Goal: Obtain resource: Download file/media

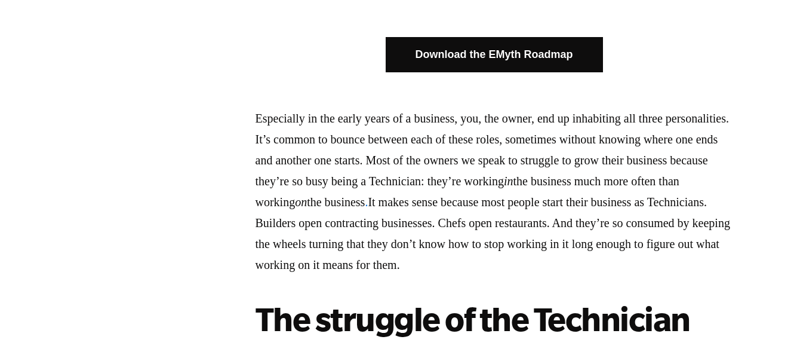
scroll to position [859, 0]
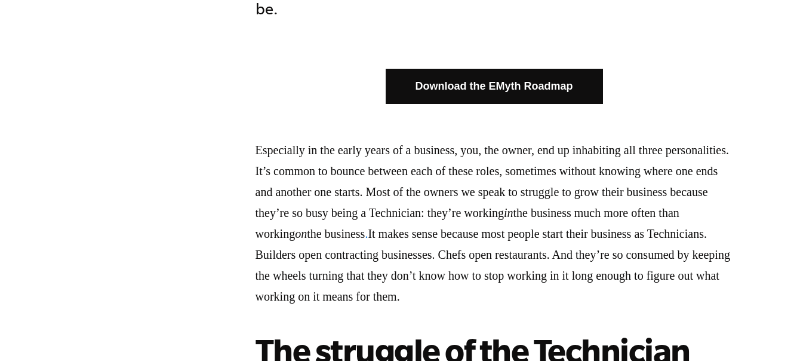
click at [503, 69] on link "Download the EMyth Roadmap" at bounding box center [494, 86] width 217 height 35
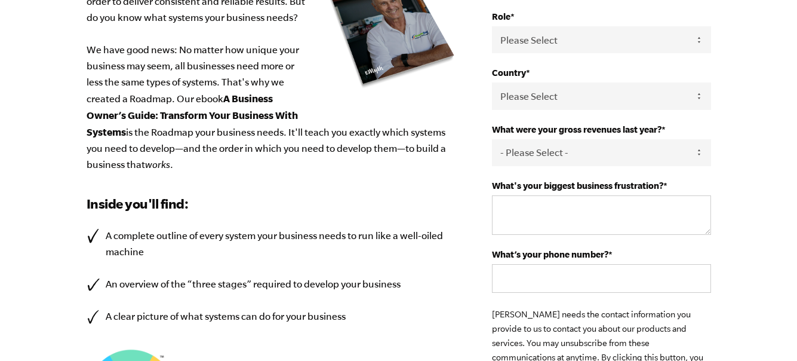
scroll to position [300, 0]
click at [545, 153] on select "- Please Select - 0-75K 76-150K 151-275K 276-500K 501-750K 751-1M 1-2.5M 2.5-5M…" at bounding box center [601, 152] width 219 height 27
click at [571, 103] on select "Please Select [GEOGRAPHIC_DATA] [GEOGRAPHIC_DATA] [GEOGRAPHIC_DATA] [GEOGRAPHIC…" at bounding box center [601, 95] width 219 height 27
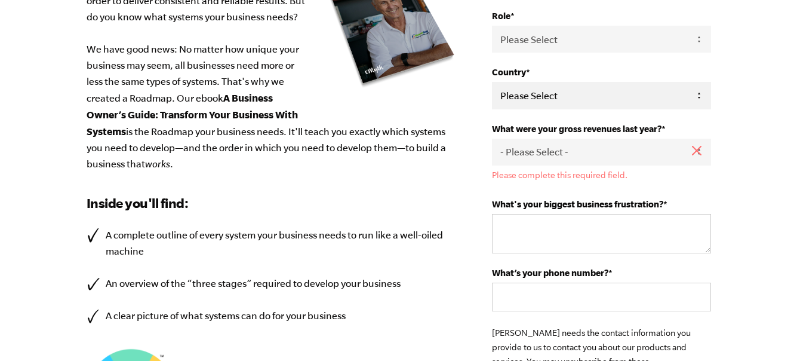
click at [577, 96] on select "Please Select [GEOGRAPHIC_DATA] [GEOGRAPHIC_DATA] [GEOGRAPHIC_DATA] [GEOGRAPHIC…" at bounding box center [601, 95] width 219 height 27
select select "[GEOGRAPHIC_DATA]"
click at [492, 82] on select "Please Select [GEOGRAPHIC_DATA] [GEOGRAPHIC_DATA] [GEOGRAPHIC_DATA] [GEOGRAPHIC…" at bounding box center [601, 95] width 219 height 27
click at [578, 153] on select "- Please Select - 0-75K 76-150K 151-275K 276-500K 501-750K 751-1M 1-2.5M 2.5-5M…" at bounding box center [601, 152] width 219 height 27
select select "0-75K"
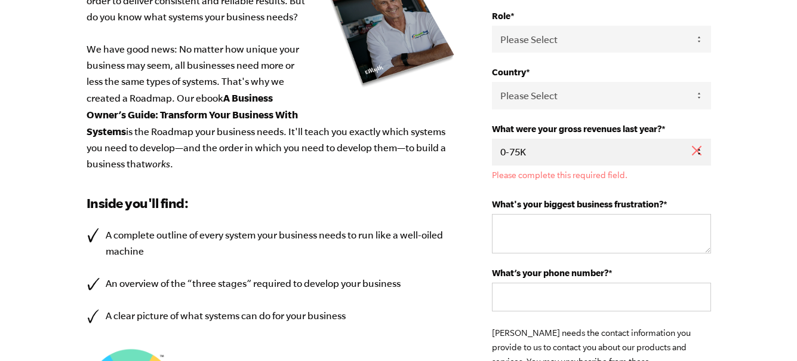
click at [492, 139] on select "- Please Select - 0-75K 76-150K 151-275K 276-500K 501-750K 751-1M 1-2.5M 2.5-5M…" at bounding box center [601, 152] width 219 height 27
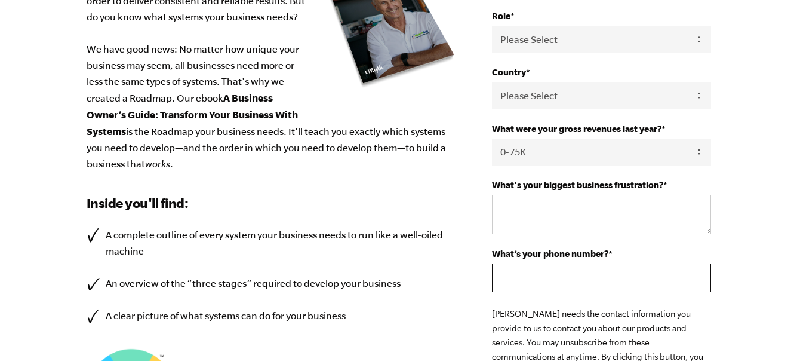
click at [519, 277] on input "What’s your phone number? *" at bounding box center [601, 277] width 219 height 29
type input "[PHONE_NUMBER]"
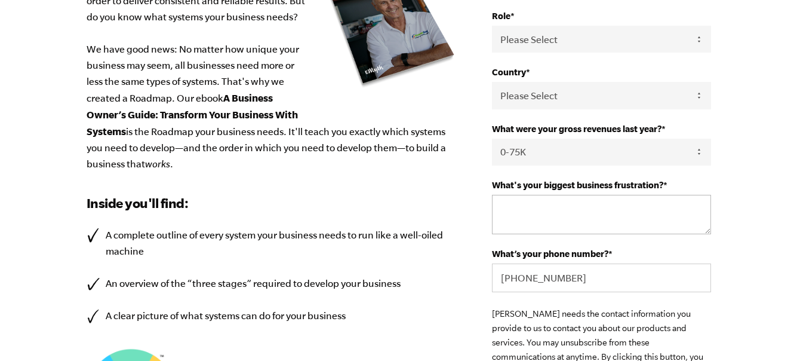
type input "ADMIRE"
type input "[EMAIL_ADDRESS][DOMAIN_NAME]"
type input "9factory"
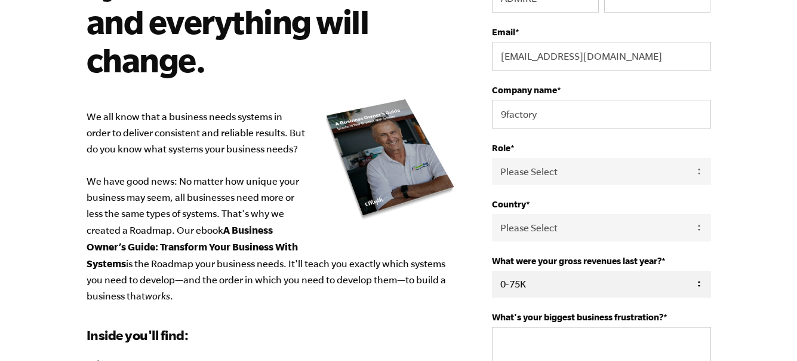
click at [562, 157] on div "Role * Please Select Owner Partner / Co-Owner Executive Employee / Other" at bounding box center [601, 164] width 219 height 42
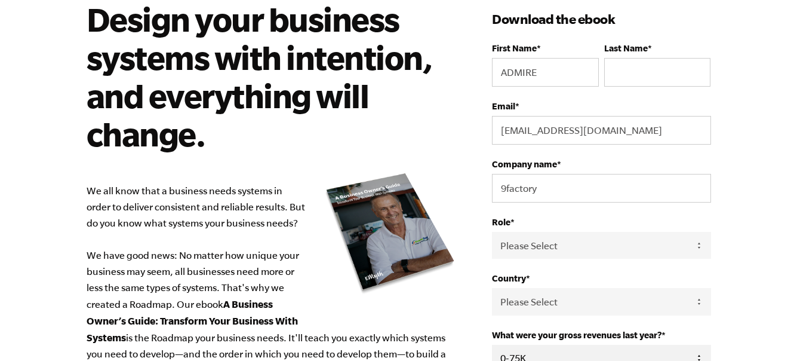
scroll to position [72, 0]
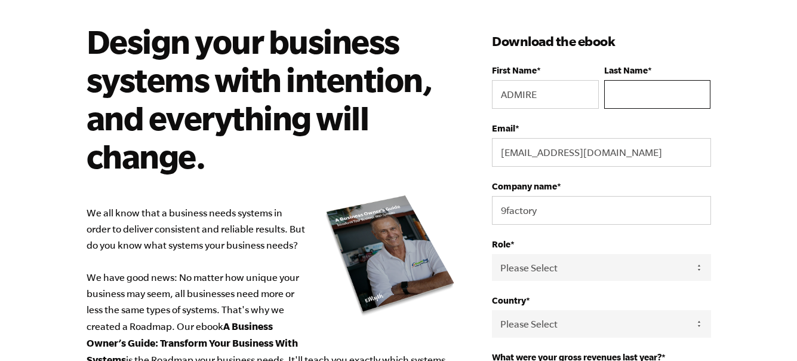
click at [626, 96] on input "Last Name *" at bounding box center [657, 94] width 106 height 29
type input "Bere"
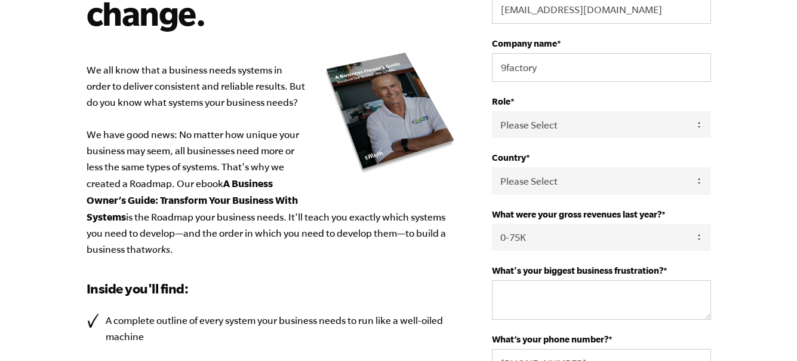
scroll to position [216, 0]
click at [558, 298] on textarea "What's your biggest business frustration? *" at bounding box center [601, 298] width 219 height 39
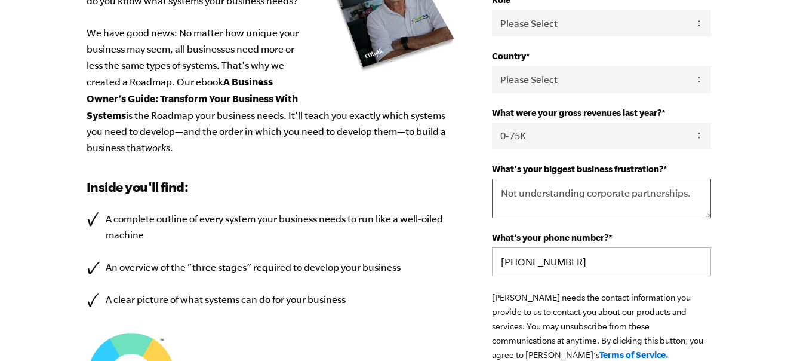
scroll to position [317, 0]
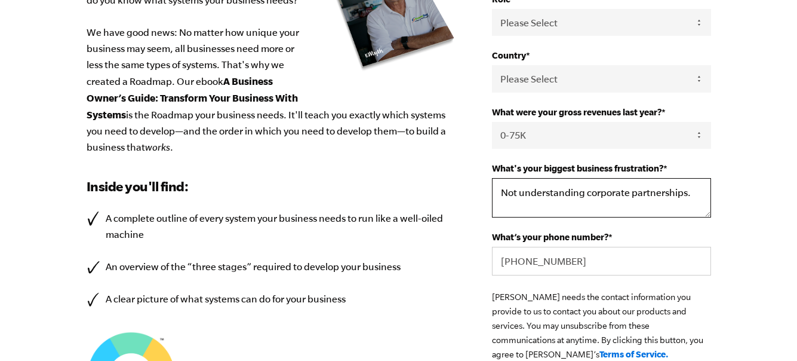
click at [585, 193] on textarea "Not understanding corporate partnerships." at bounding box center [601, 197] width 219 height 39
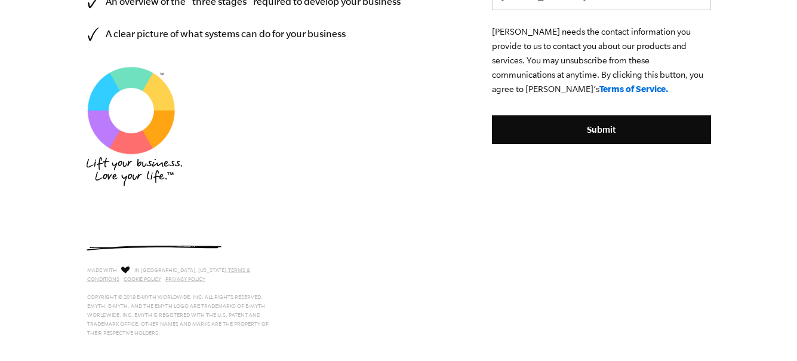
scroll to position [583, 0]
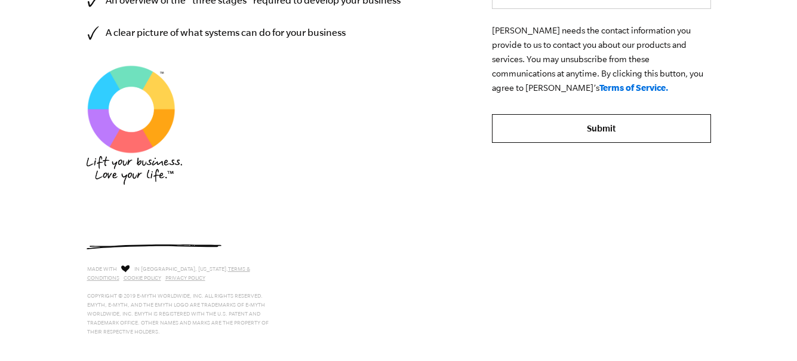
type textarea "lack of knowledge in corporate partnerships."
click at [607, 134] on input "Submit" at bounding box center [601, 128] width 219 height 29
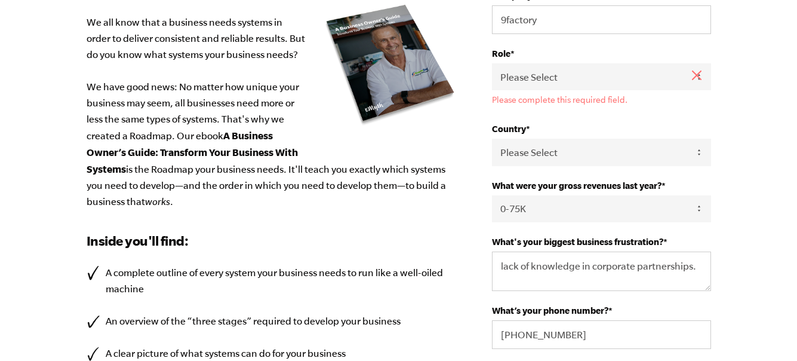
scroll to position [263, 0]
click at [647, 75] on select "Please Select Owner Partner / Co-Owner Executive Employee / Other" at bounding box center [601, 76] width 219 height 27
select select "Owner"
click at [492, 63] on select "Please Select Owner Partner / Co-Owner Executive Employee / Other" at bounding box center [601, 76] width 219 height 27
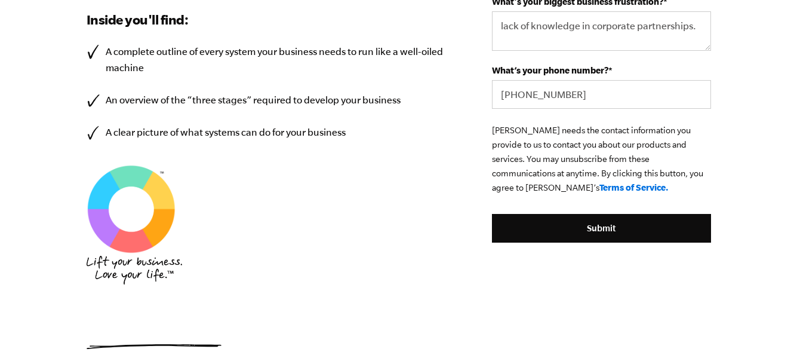
scroll to position [597, 0]
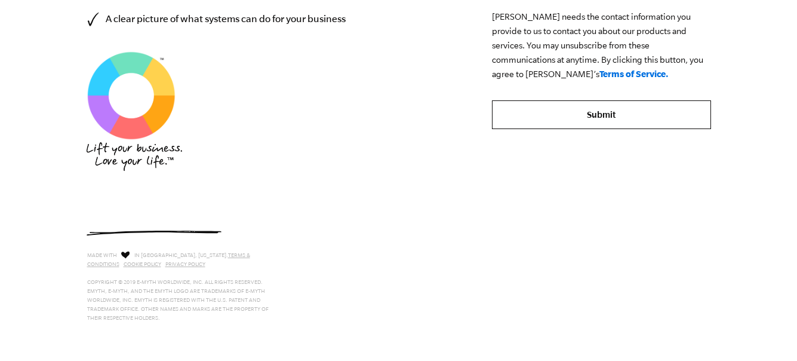
click at [598, 113] on input "Submit" at bounding box center [601, 114] width 219 height 29
